Goal: Information Seeking & Learning: Find specific fact

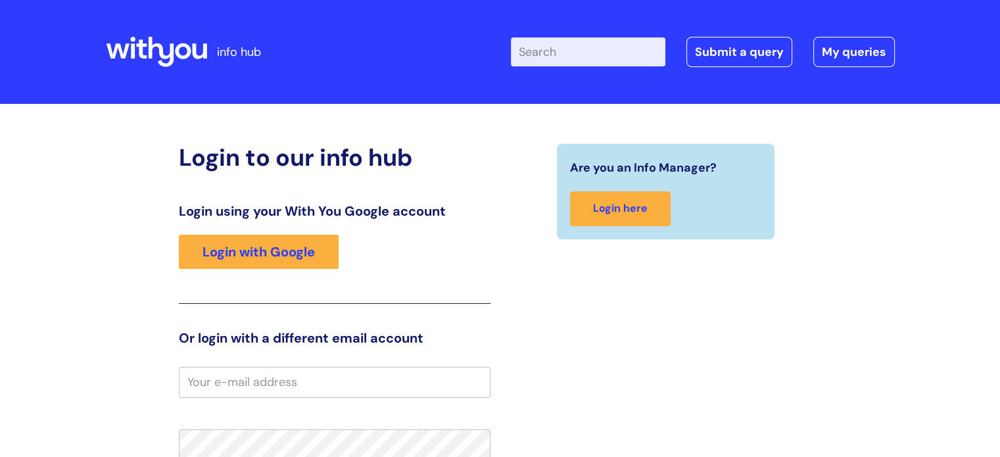
click at [272, 270] on div "Login using your With You Google account Login with Google" at bounding box center [335, 253] width 312 height 101
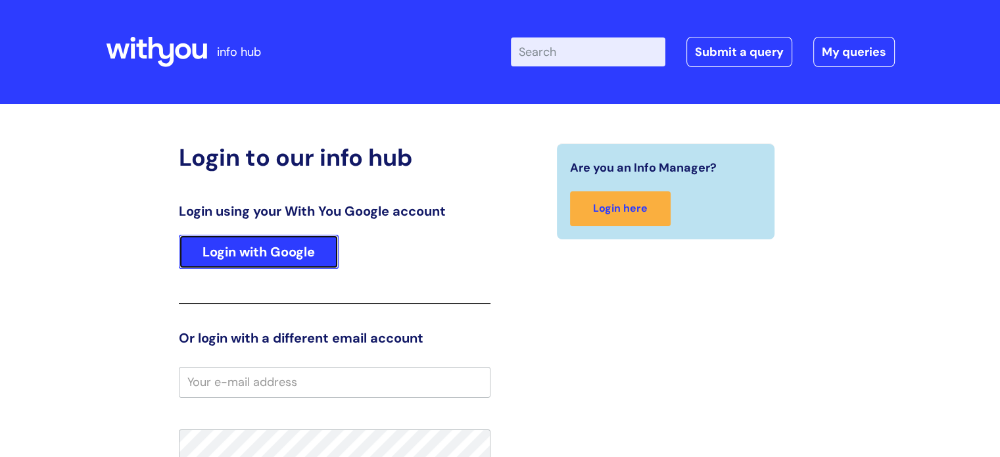
click at [267, 249] on link "Login with Google" at bounding box center [259, 252] width 160 height 34
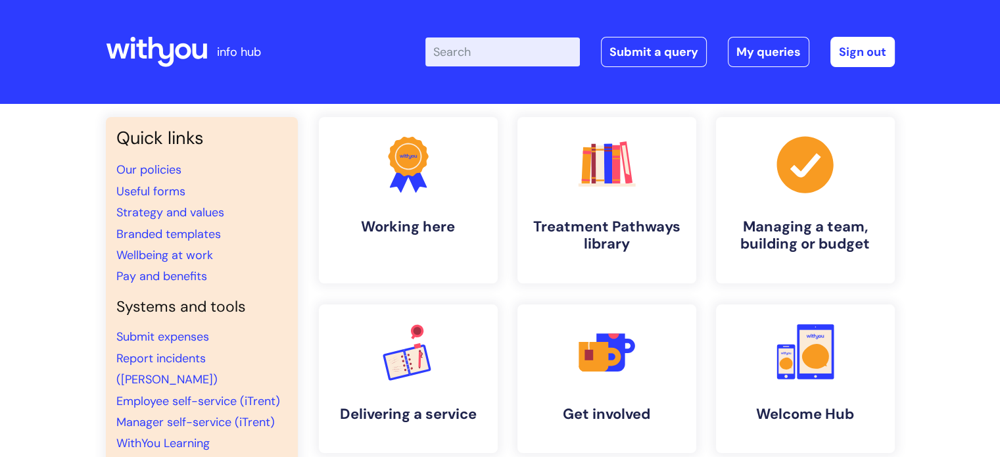
click at [521, 57] on input "Enter your search term here..." at bounding box center [502, 51] width 154 height 29
type input "pay ba"
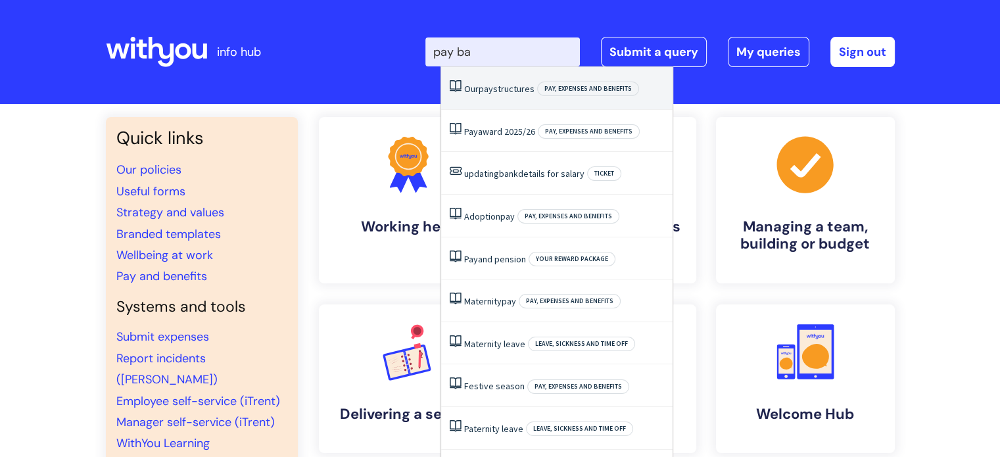
click at [516, 103] on li "Our pay structures Pay, expenses and benefits" at bounding box center [556, 88] width 231 height 43
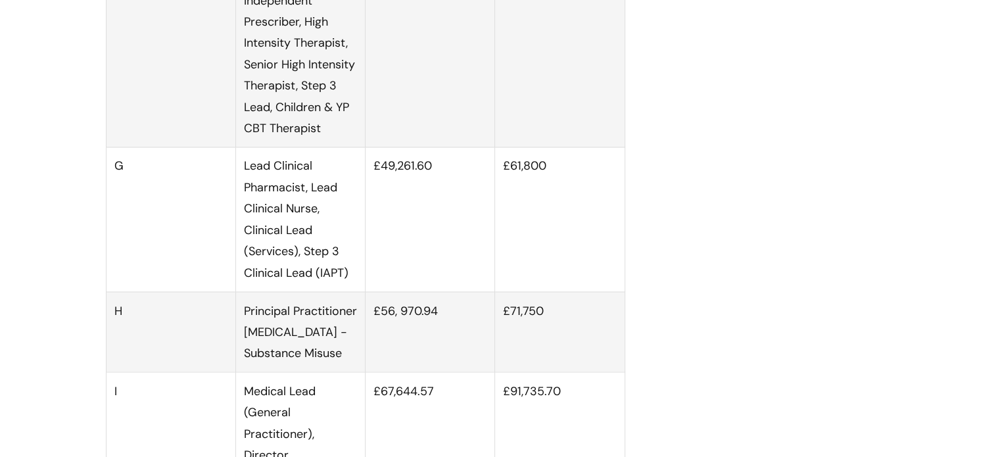
scroll to position [2498, 0]
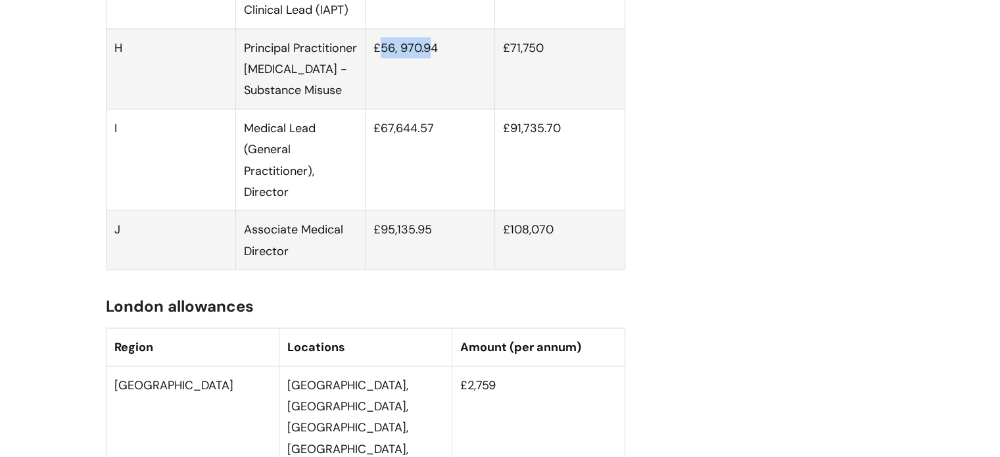
drag, startPoint x: 381, startPoint y: 60, endPoint x: 430, endPoint y: 69, distance: 49.4
click at [430, 69] on td "£56, 970.94" at bounding box center [431, 68] width 130 height 80
drag, startPoint x: 430, startPoint y: 69, endPoint x: 422, endPoint y: 89, distance: 21.2
click at [430, 68] on td "£56, 970.94" at bounding box center [431, 68] width 130 height 80
drag, startPoint x: 289, startPoint y: 112, endPoint x: 314, endPoint y: 122, distance: 26.2
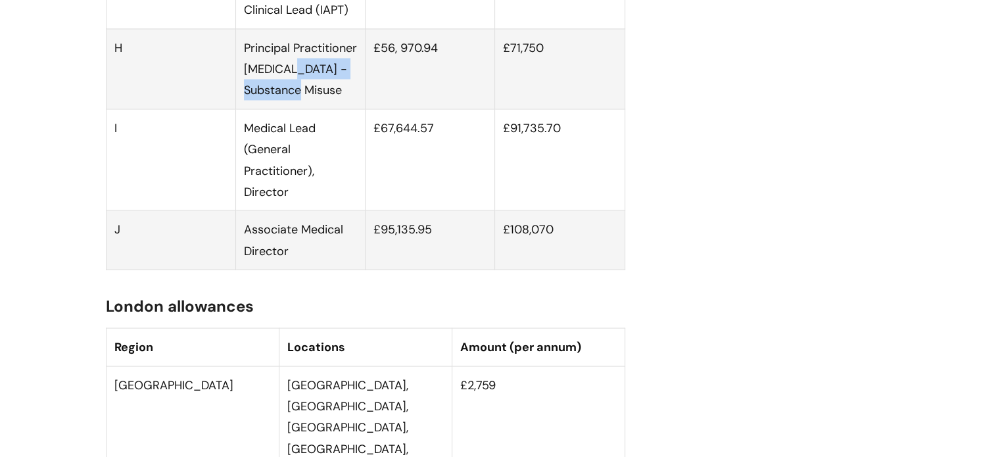
click at [314, 108] on td "Principal Practitioner Psychologist - Substance Misuse" at bounding box center [300, 68] width 130 height 80
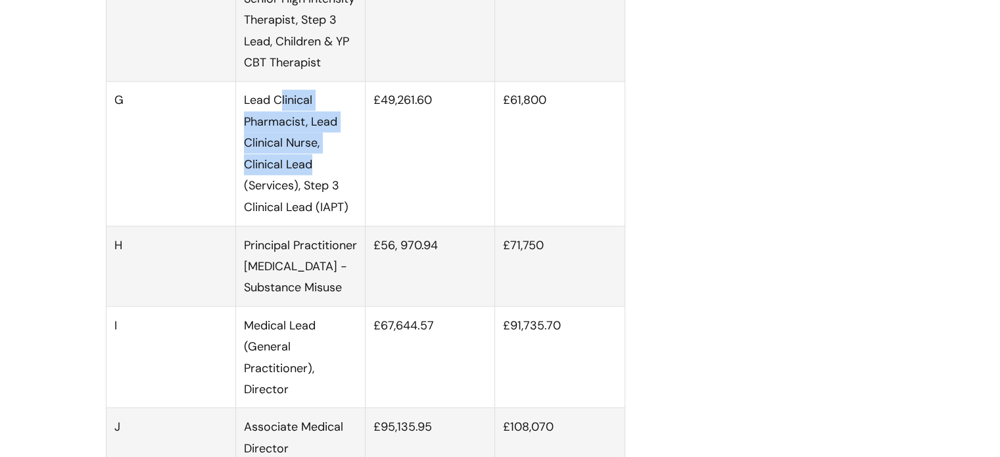
drag, startPoint x: 289, startPoint y: 127, endPoint x: 309, endPoint y: 185, distance: 61.3
click at [309, 185] on td "Lead Clinical Pharmacist, Lead Clinical Nurse, Clinical Lead (Services), Step 3…" at bounding box center [300, 154] width 130 height 144
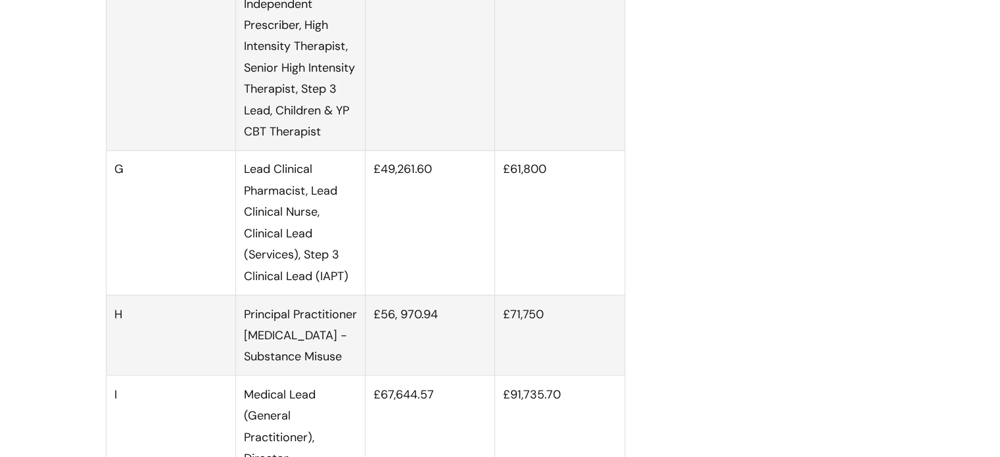
scroll to position [2169, 0]
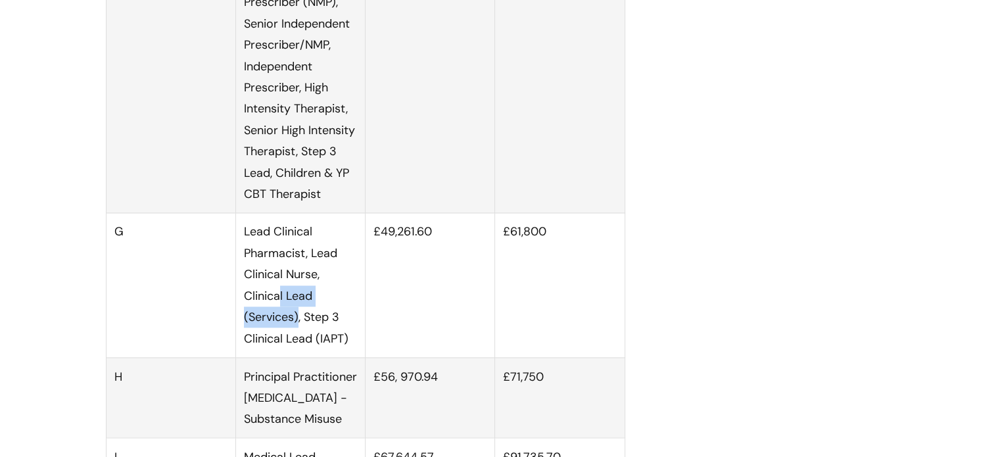
drag, startPoint x: 316, startPoint y: 316, endPoint x: 297, endPoint y: 325, distance: 21.5
click at [297, 325] on td "Lead Clinical Pharmacist, Lead Clinical Nurse, Clinical Lead (Services), Step 3…" at bounding box center [300, 285] width 130 height 144
drag, startPoint x: 330, startPoint y: 343, endPoint x: 346, endPoint y: 356, distance: 20.1
click at [346, 356] on td "Lead Clinical Pharmacist, Lead Clinical Nurse, Clinical Lead (Services), Step 3…" at bounding box center [300, 285] width 130 height 144
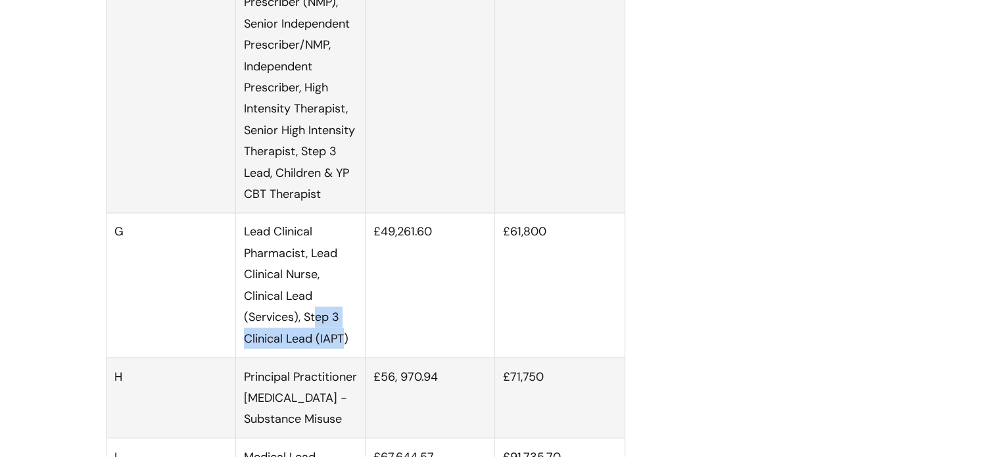
click at [346, 356] on td "Lead Clinical Pharmacist, Lead Clinical Nurse, Clinical Lead (Services), Step 3…" at bounding box center [300, 285] width 130 height 144
drag, startPoint x: 335, startPoint y: 355, endPoint x: 297, endPoint y: 323, distance: 49.4
click at [297, 323] on td "Lead Clinical Pharmacist, Lead Clinical Nurse, Clinical Lead (Services), Step 3…" at bounding box center [300, 285] width 130 height 144
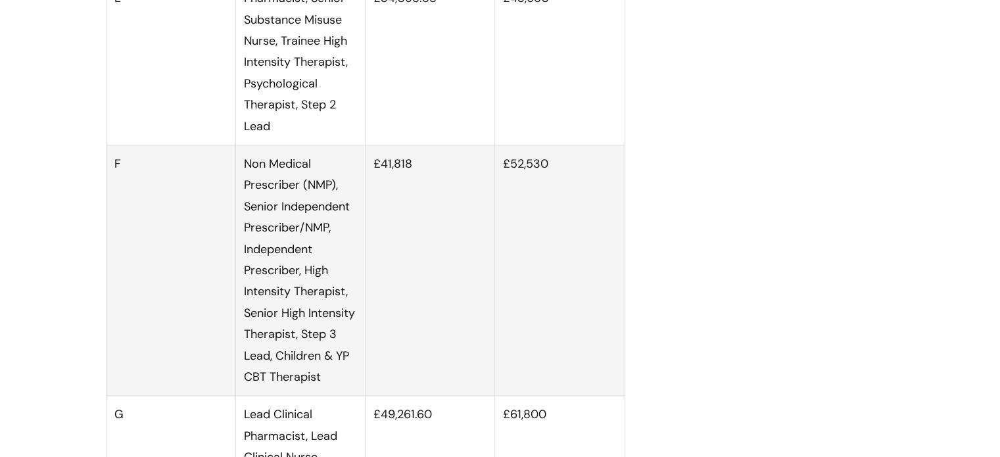
scroll to position [1906, 0]
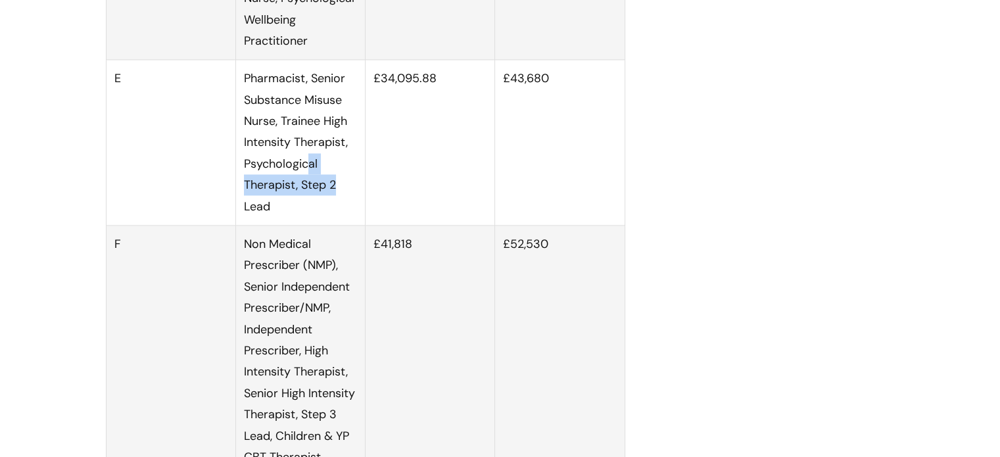
drag, startPoint x: 305, startPoint y: 174, endPoint x: 335, endPoint y: 205, distance: 43.2
click at [335, 205] on td "Pharmacist, Senior Substance Misuse Nurse, Trainee High Intensity Therapist, Ps…" at bounding box center [300, 143] width 130 height 166
click at [300, 282] on td "Non Medical Prescriber (NMP), Senior Independent Prescriber/NMP, Independent Pr…" at bounding box center [300, 350] width 130 height 250
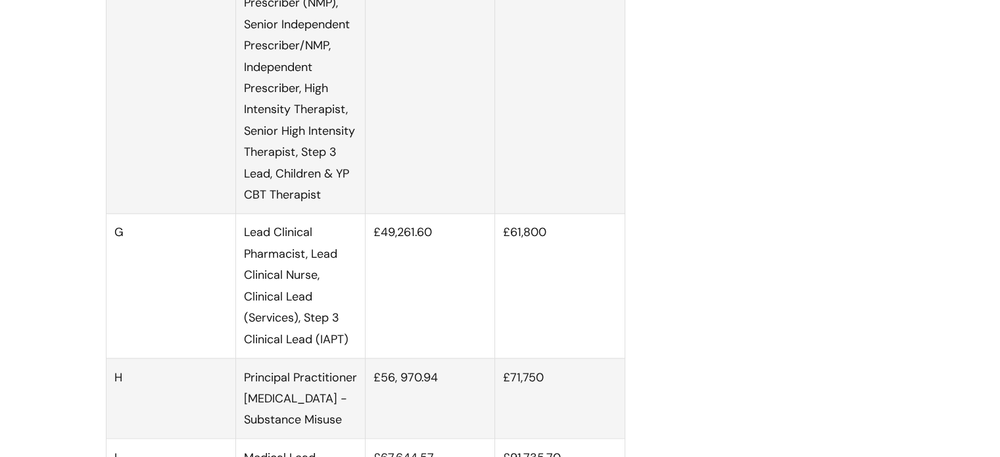
scroll to position [2169, 0]
